Goal: Task Accomplishment & Management: Complete application form

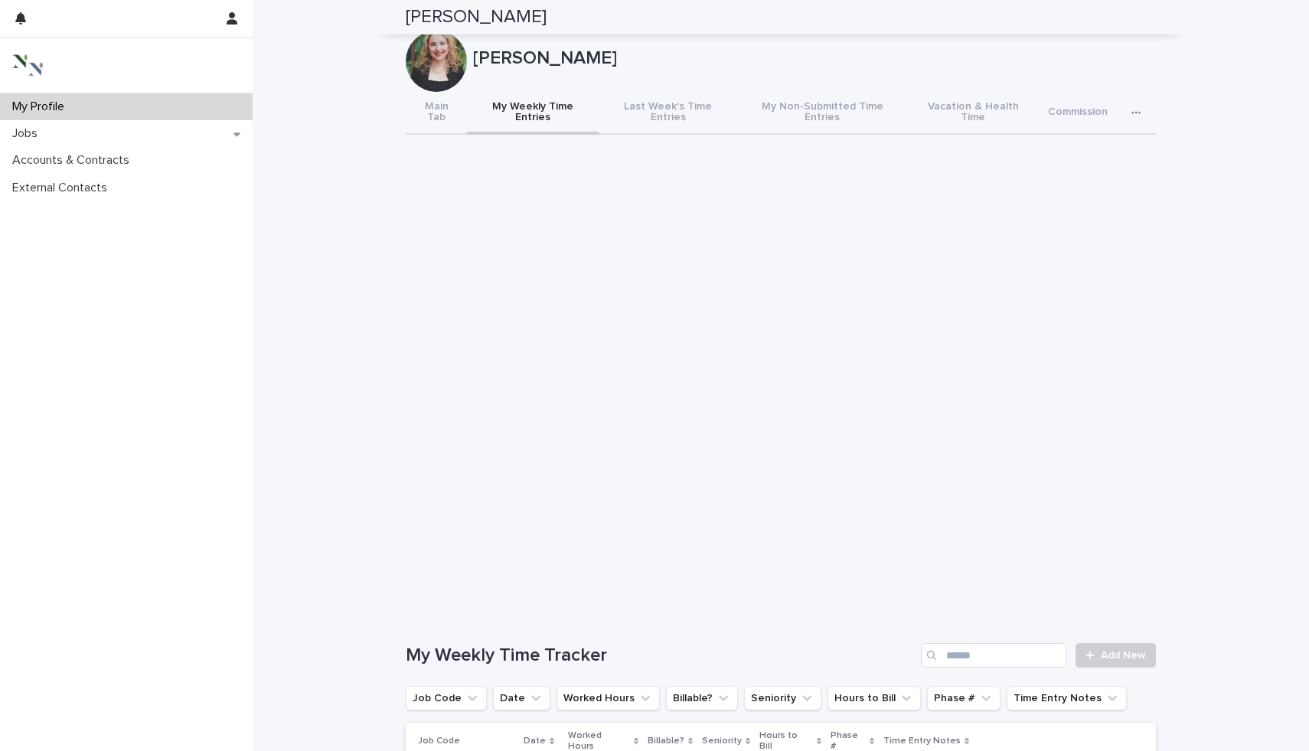
scroll to position [122, 0]
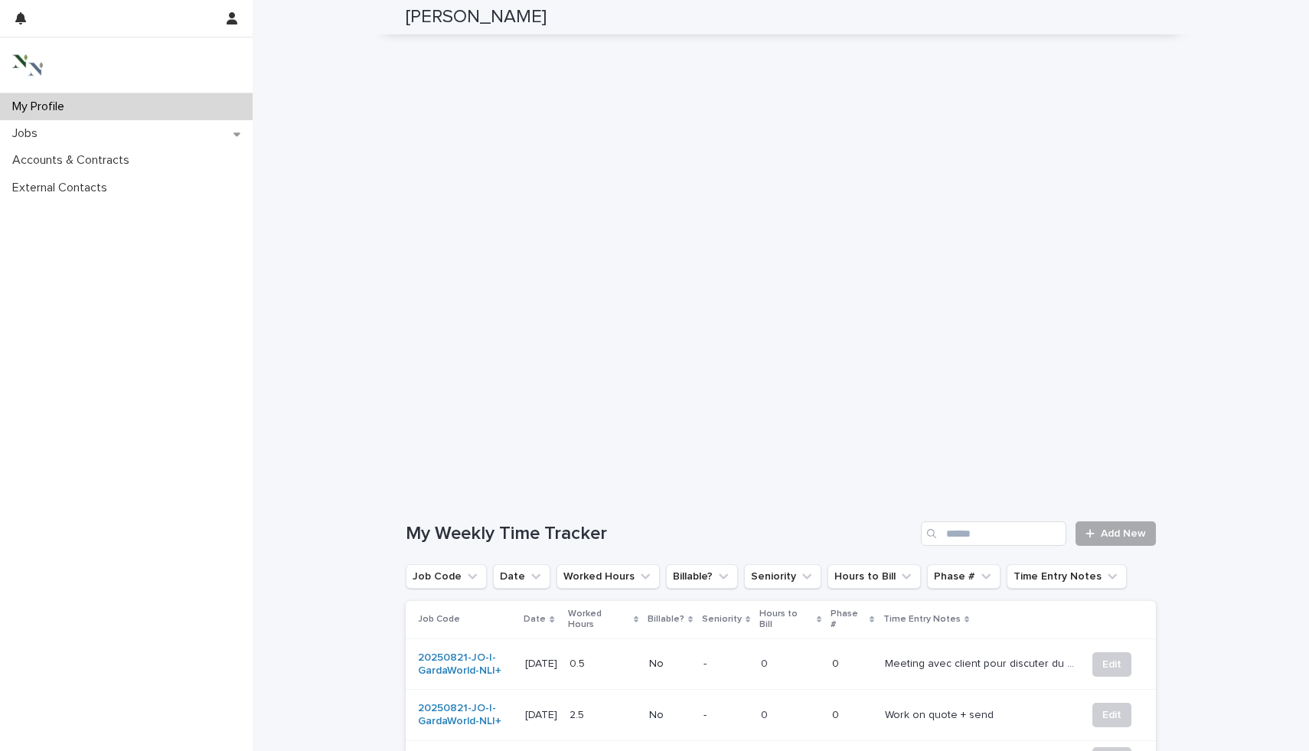
click at [1126, 528] on span "Add New" at bounding box center [1123, 533] width 45 height 11
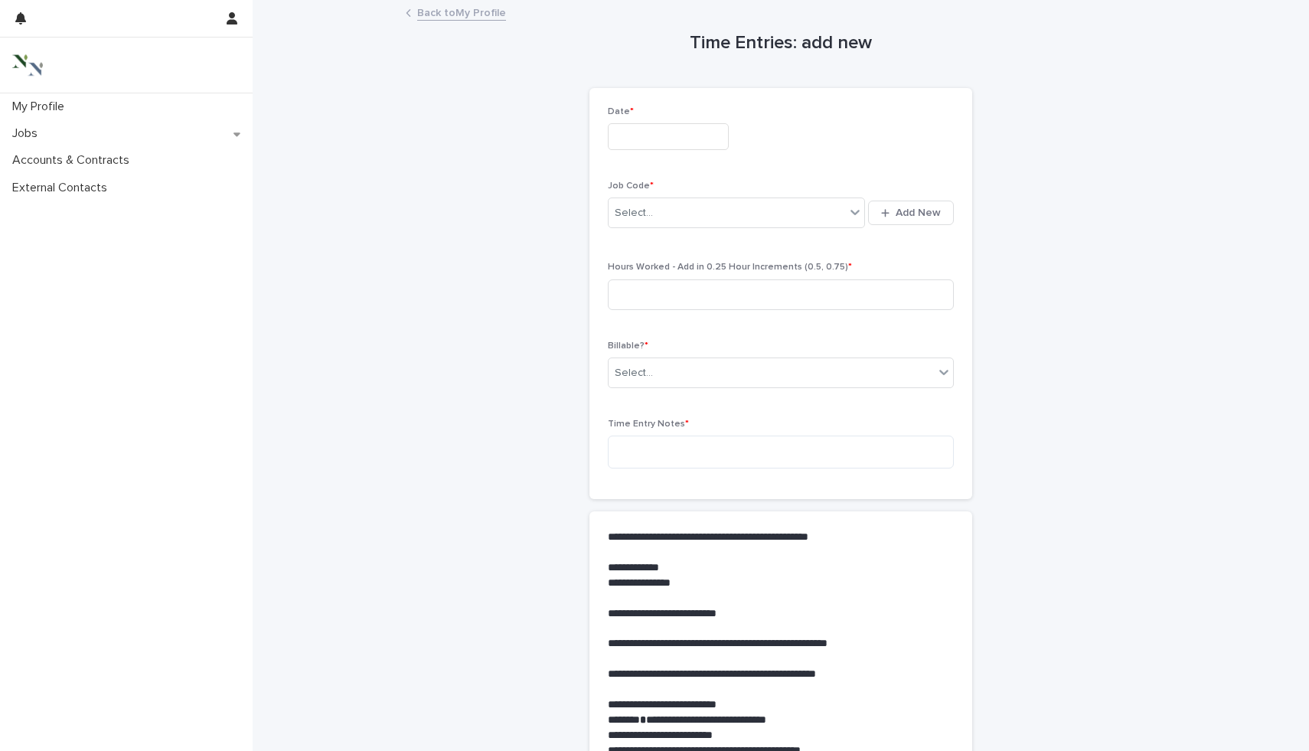
click at [693, 134] on input "text" at bounding box center [668, 136] width 121 height 27
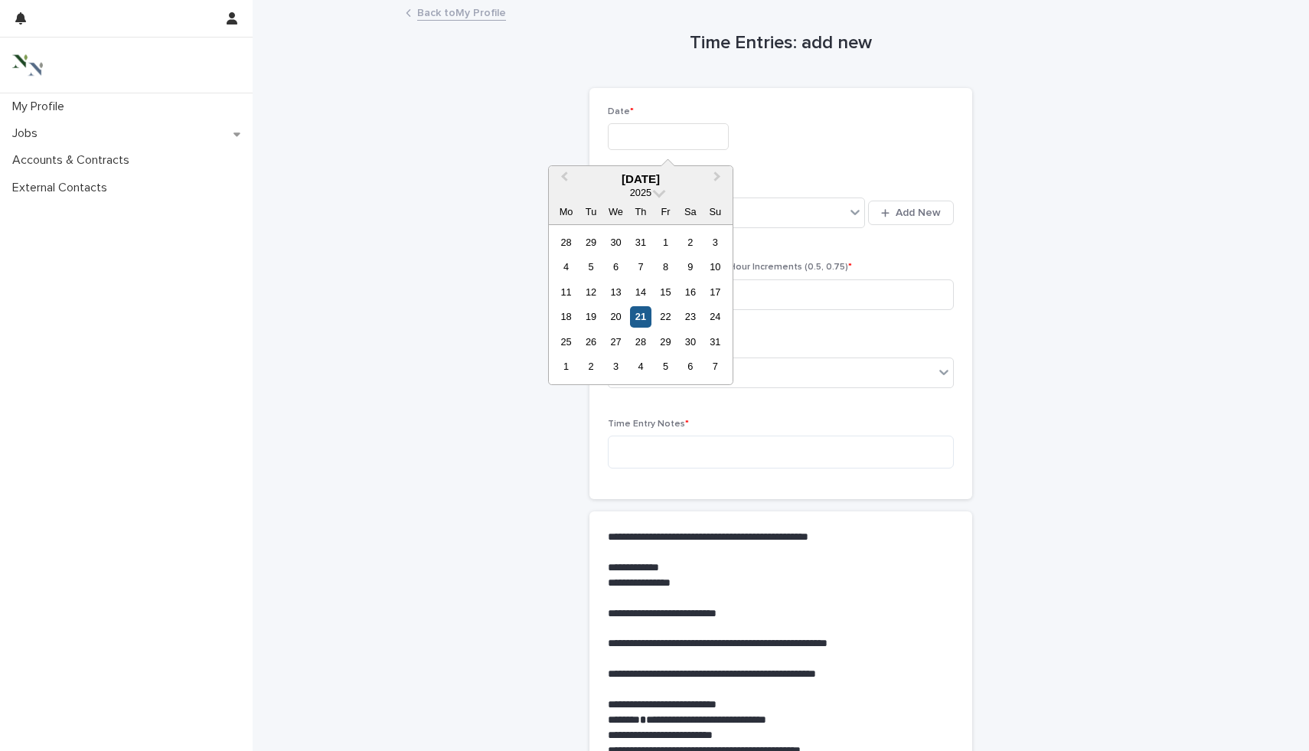
click at [640, 322] on div "21" at bounding box center [640, 316] width 21 height 21
type input "**********"
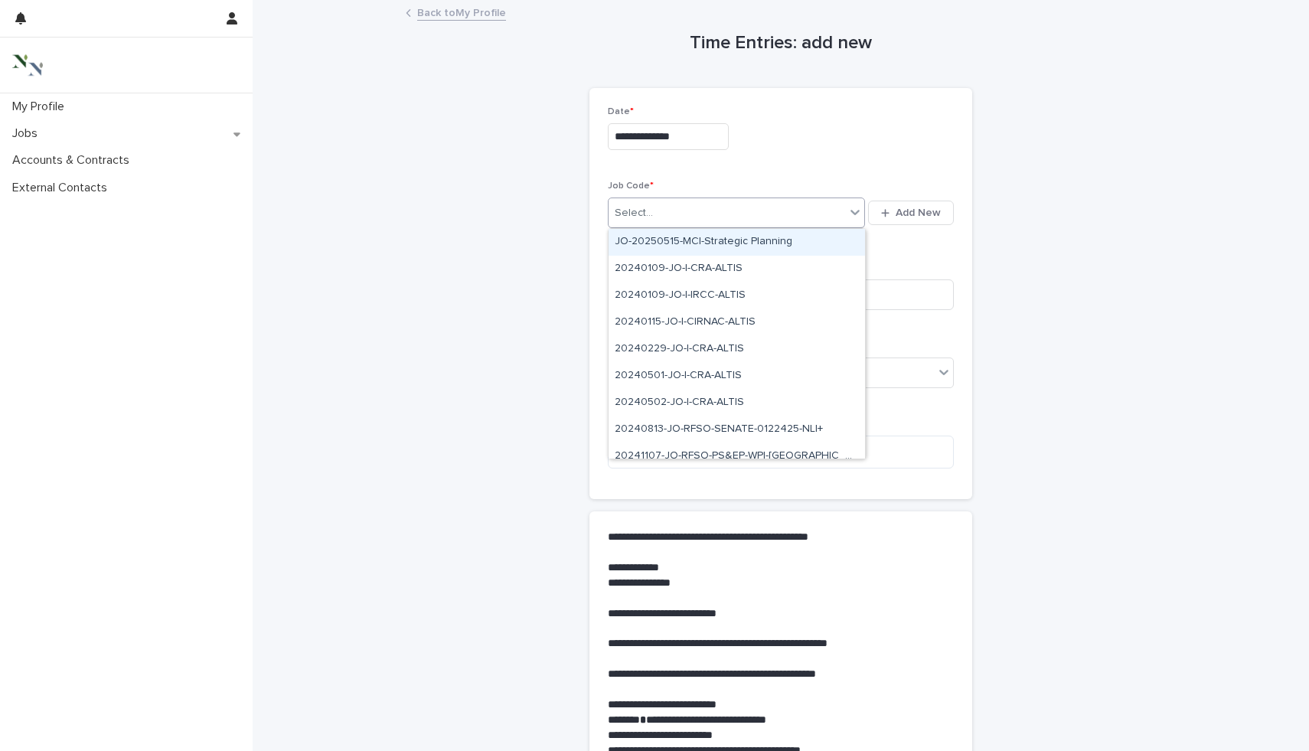
click at [655, 219] on div "Select..." at bounding box center [727, 213] width 237 height 25
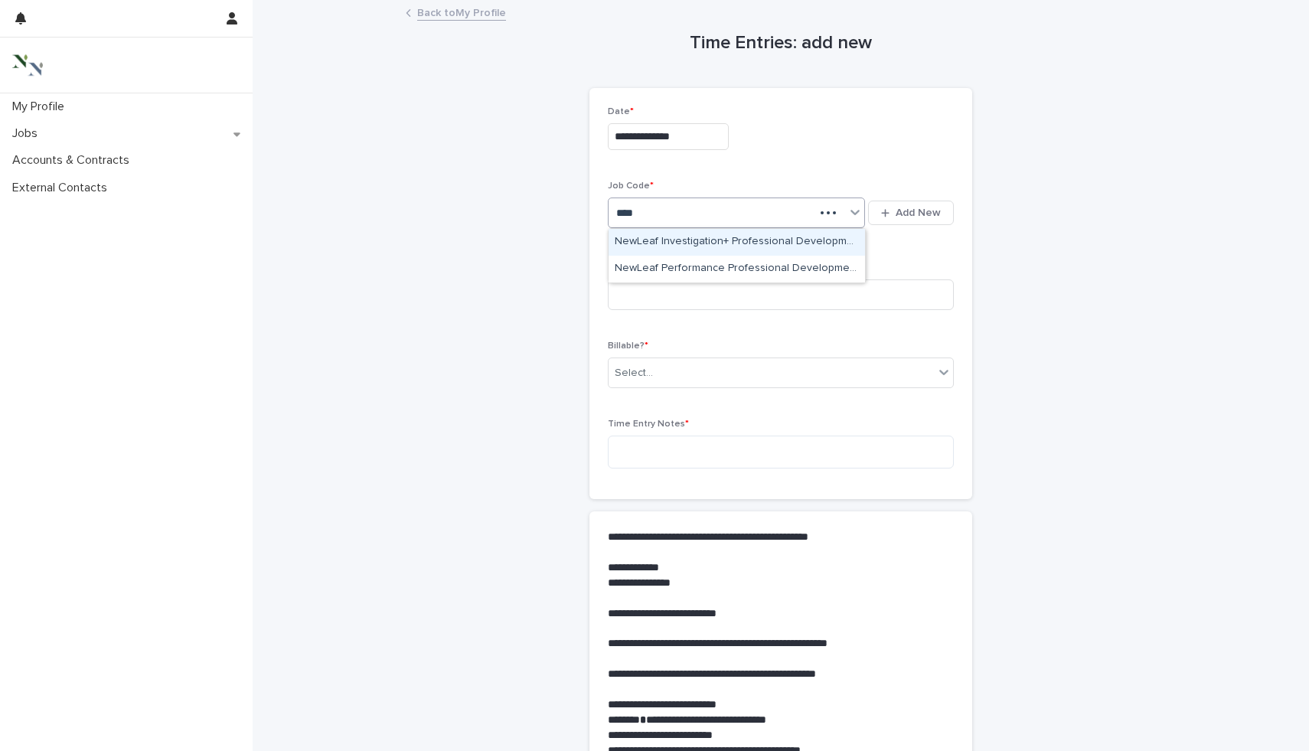
type input "*****"
click at [691, 241] on div "NewLeaf Investigation+ Professional Development" at bounding box center [737, 242] width 256 height 27
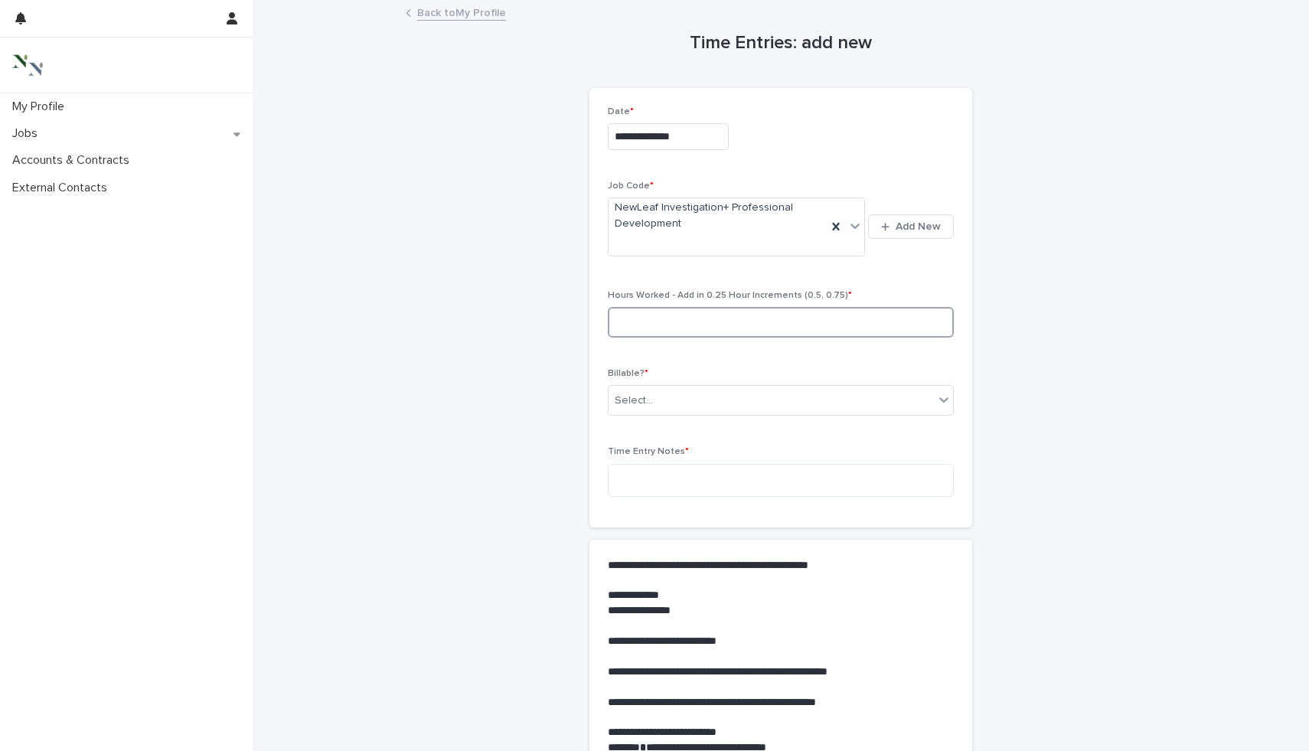
click at [684, 317] on input at bounding box center [781, 322] width 346 height 31
type input "*"
click at [695, 395] on div "Select..." at bounding box center [771, 400] width 325 height 25
click at [685, 450] on div "No" at bounding box center [781, 456] width 345 height 27
click at [685, 475] on textarea at bounding box center [781, 480] width 346 height 33
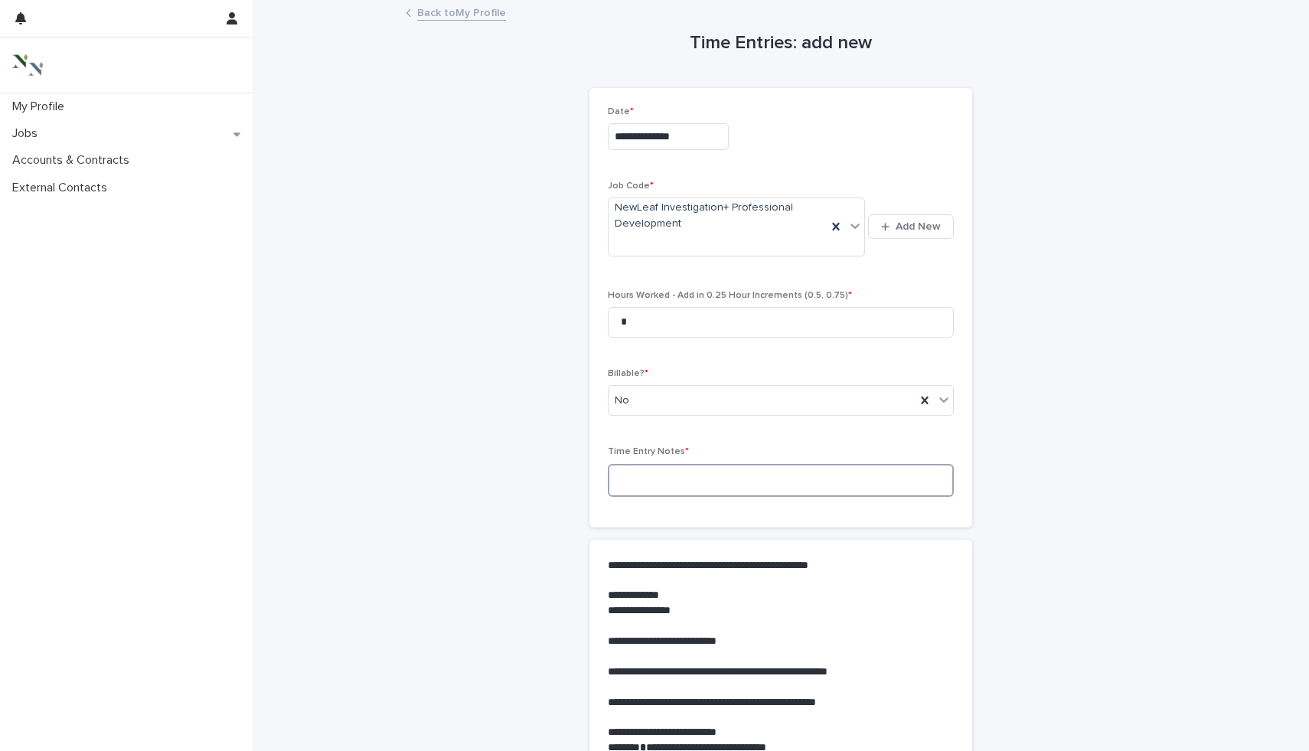
type textarea "*"
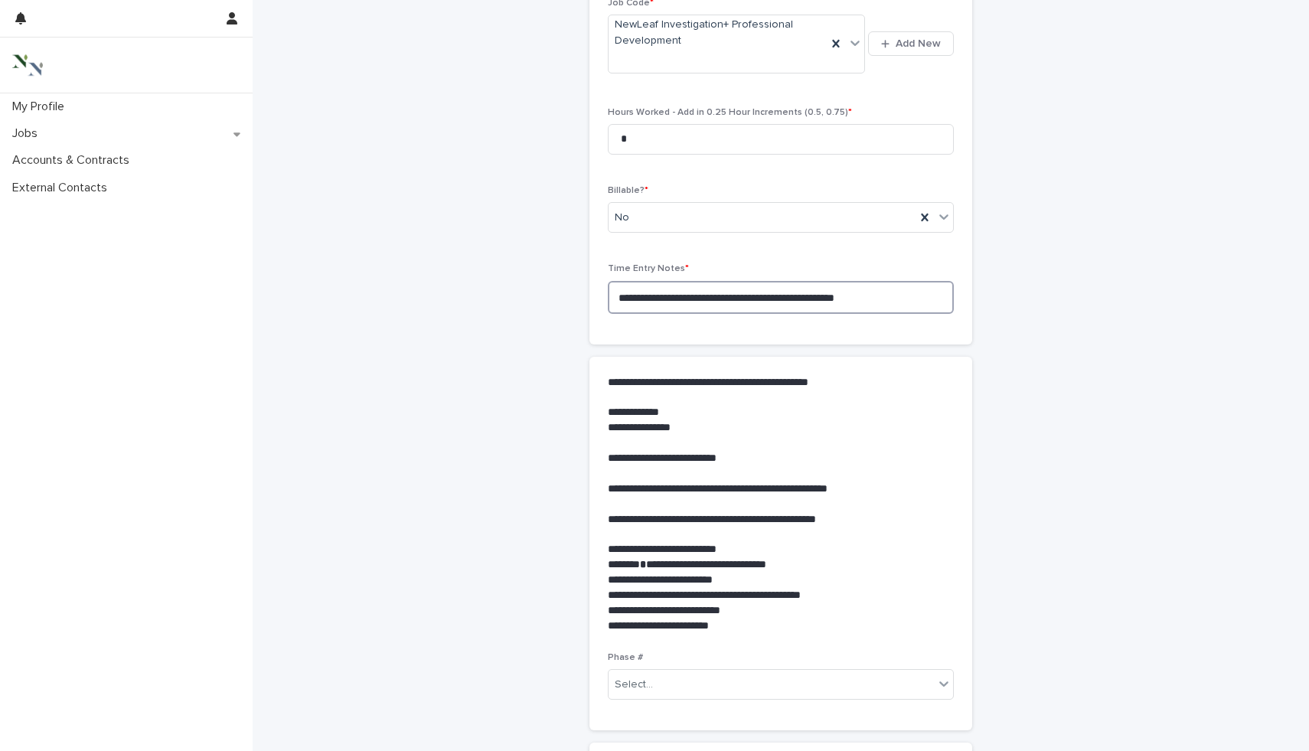
scroll to position [305, 0]
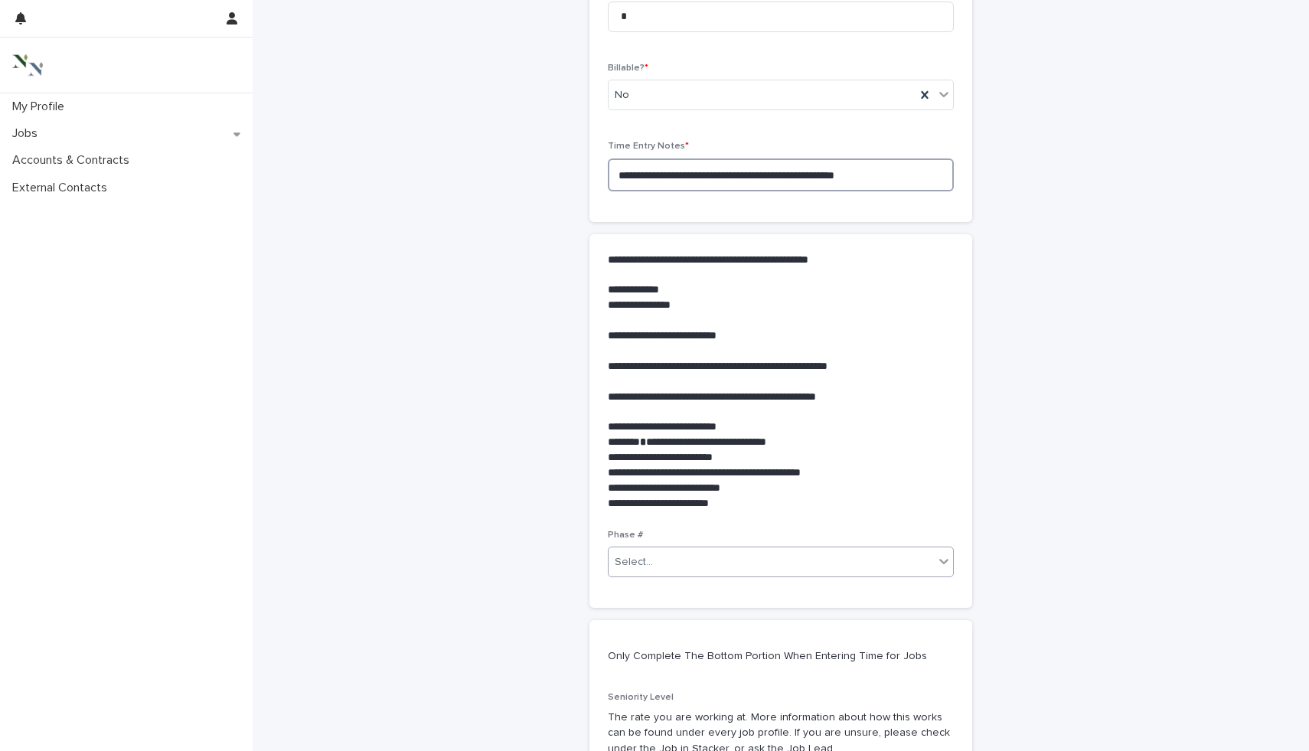
type textarea "**********"
click at [800, 567] on div "Select..." at bounding box center [771, 562] width 325 height 25
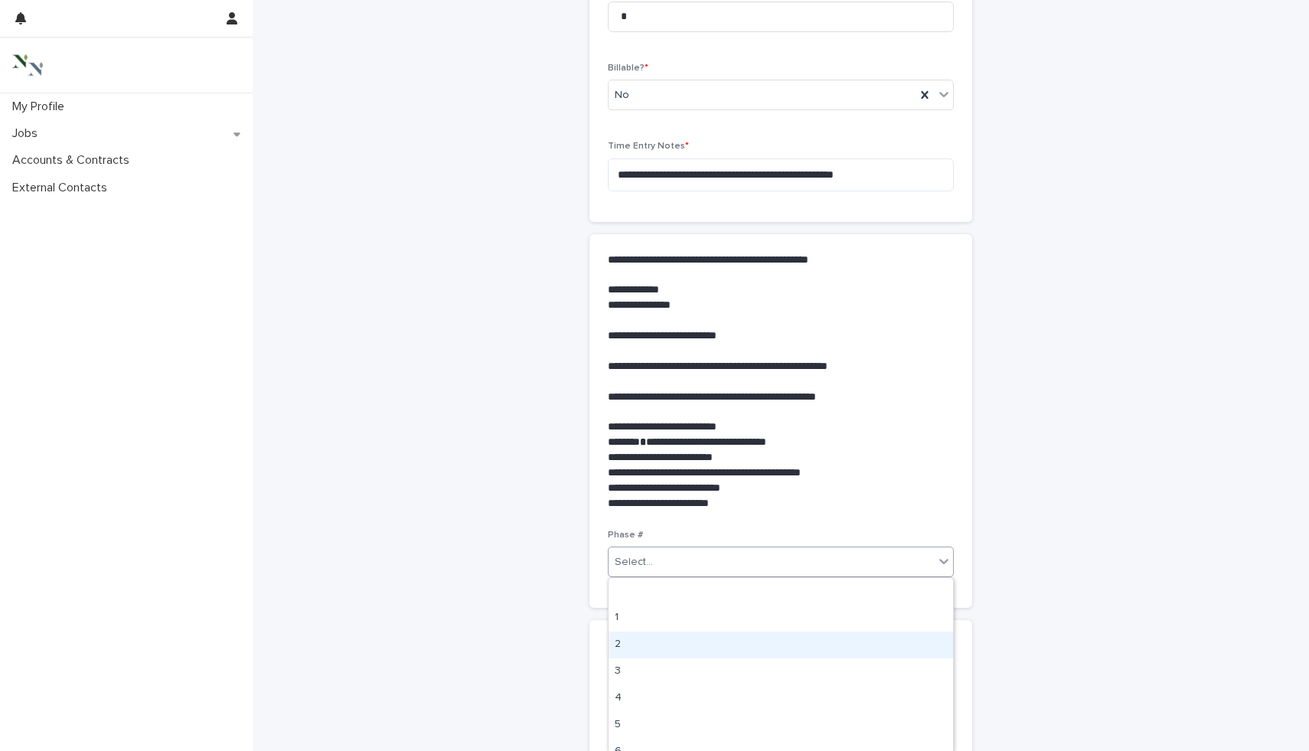
scroll to position [67, 0]
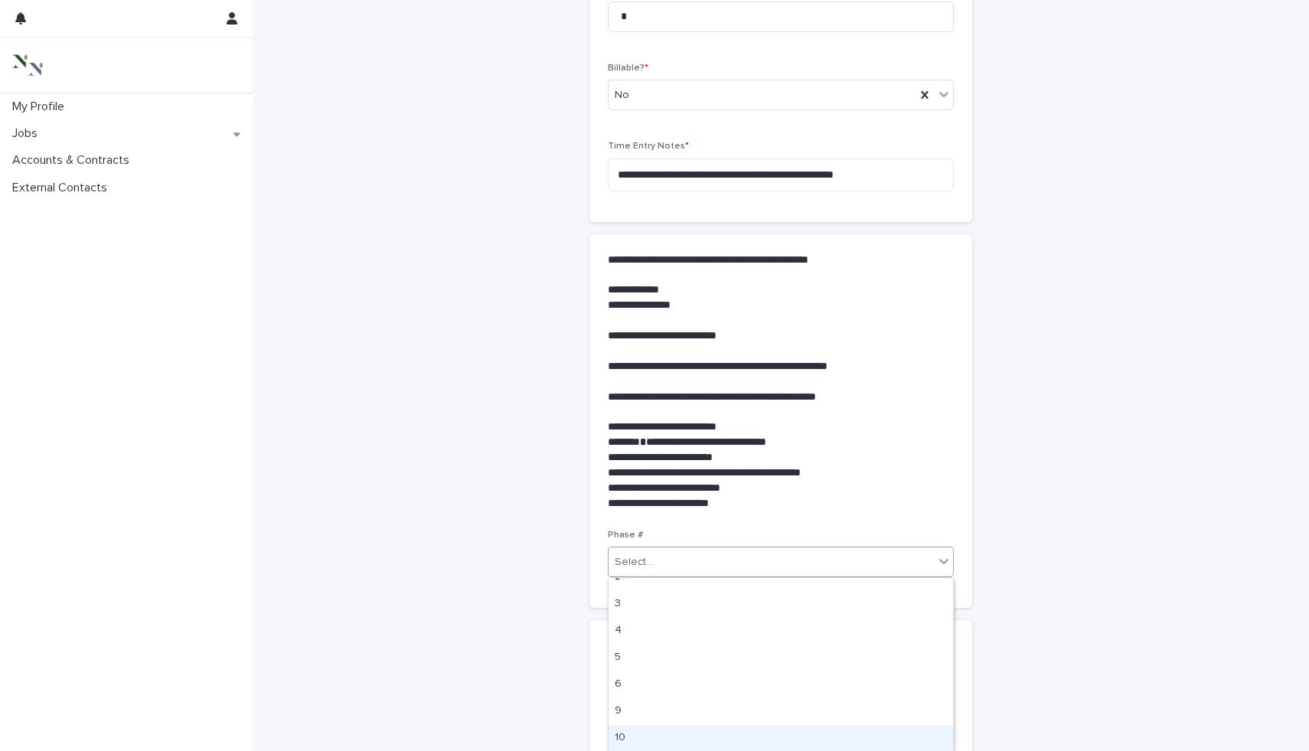
click at [698, 730] on div "10" at bounding box center [781, 738] width 345 height 27
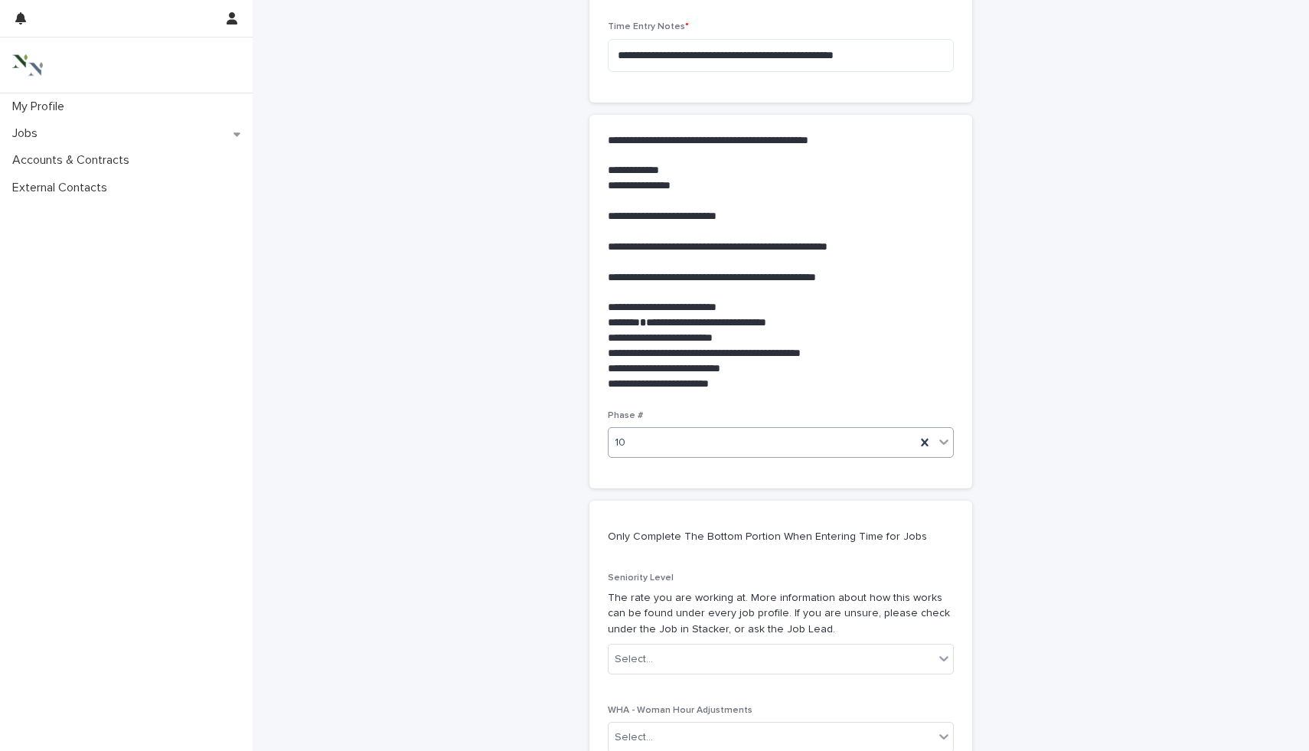
scroll to position [614, 0]
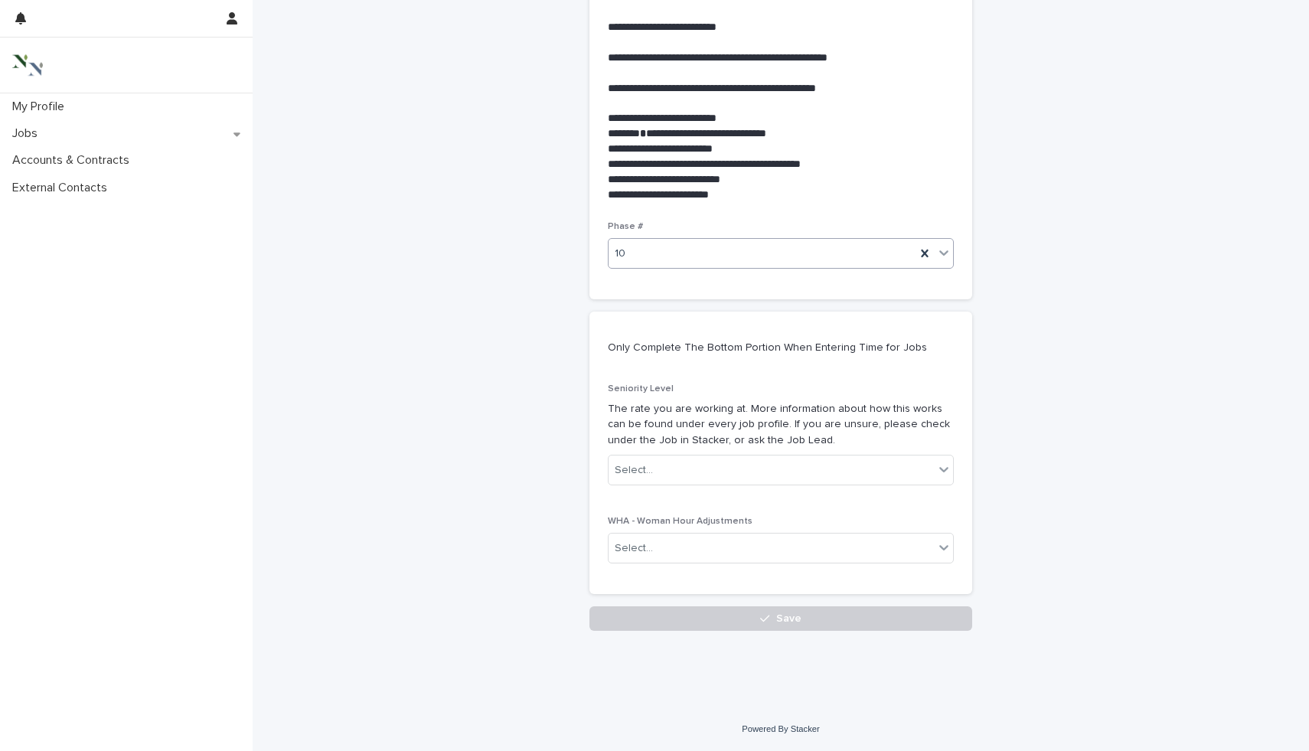
click at [740, 636] on div "**********" at bounding box center [781, 28] width 766 height 1282
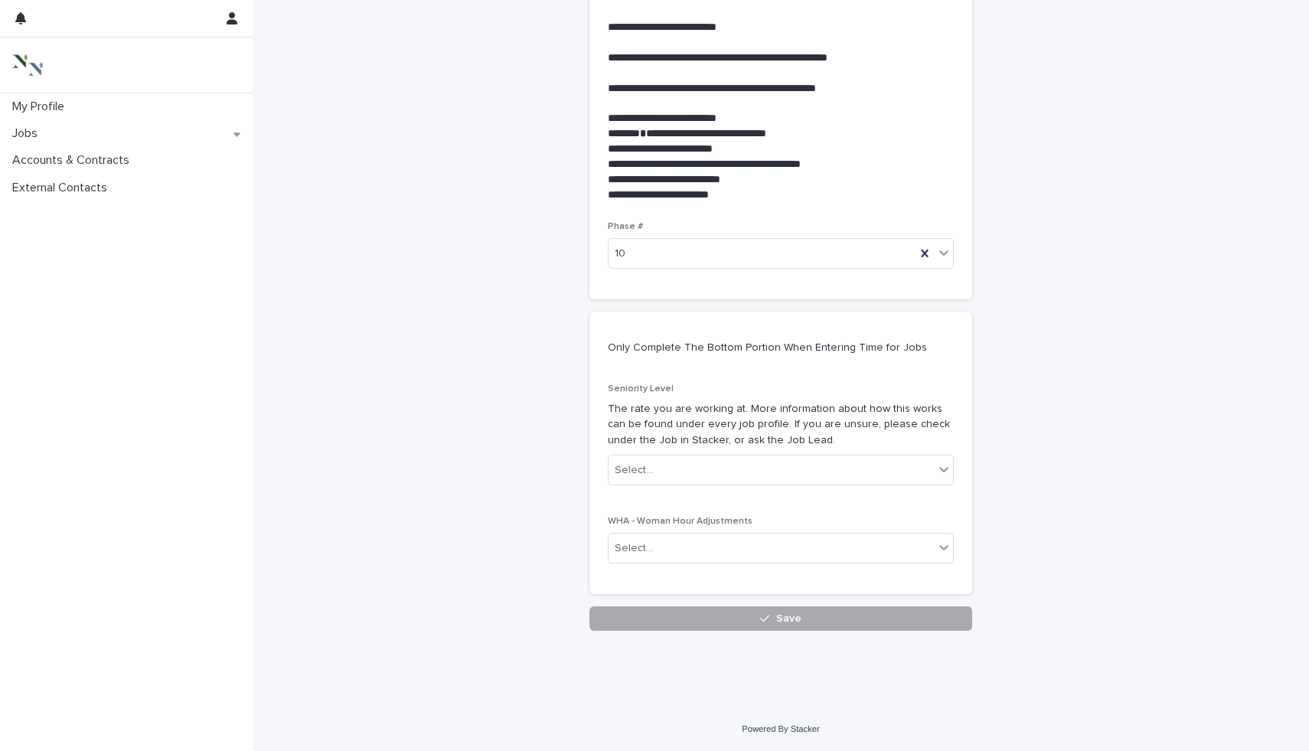
click at [730, 619] on button "Save" at bounding box center [781, 618] width 383 height 25
